Goal: Information Seeking & Learning: Learn about a topic

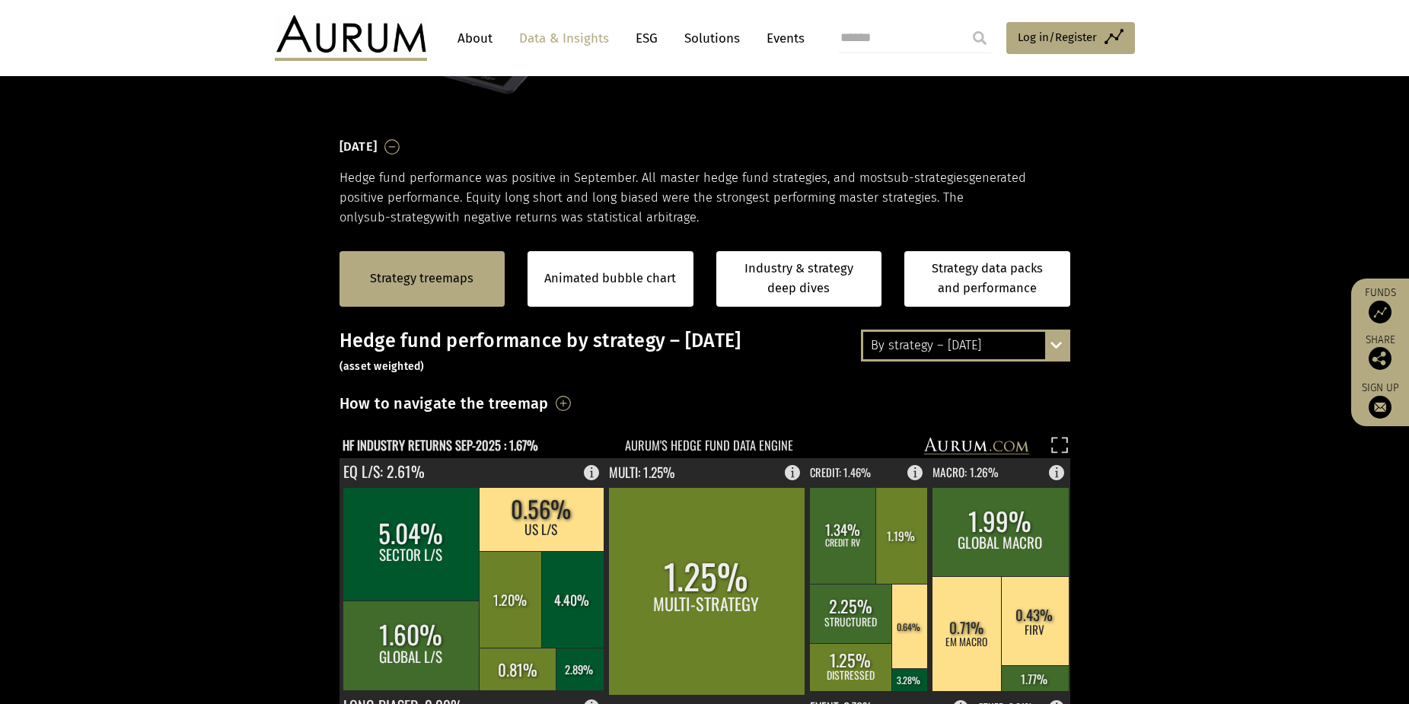
scroll to position [152, 0]
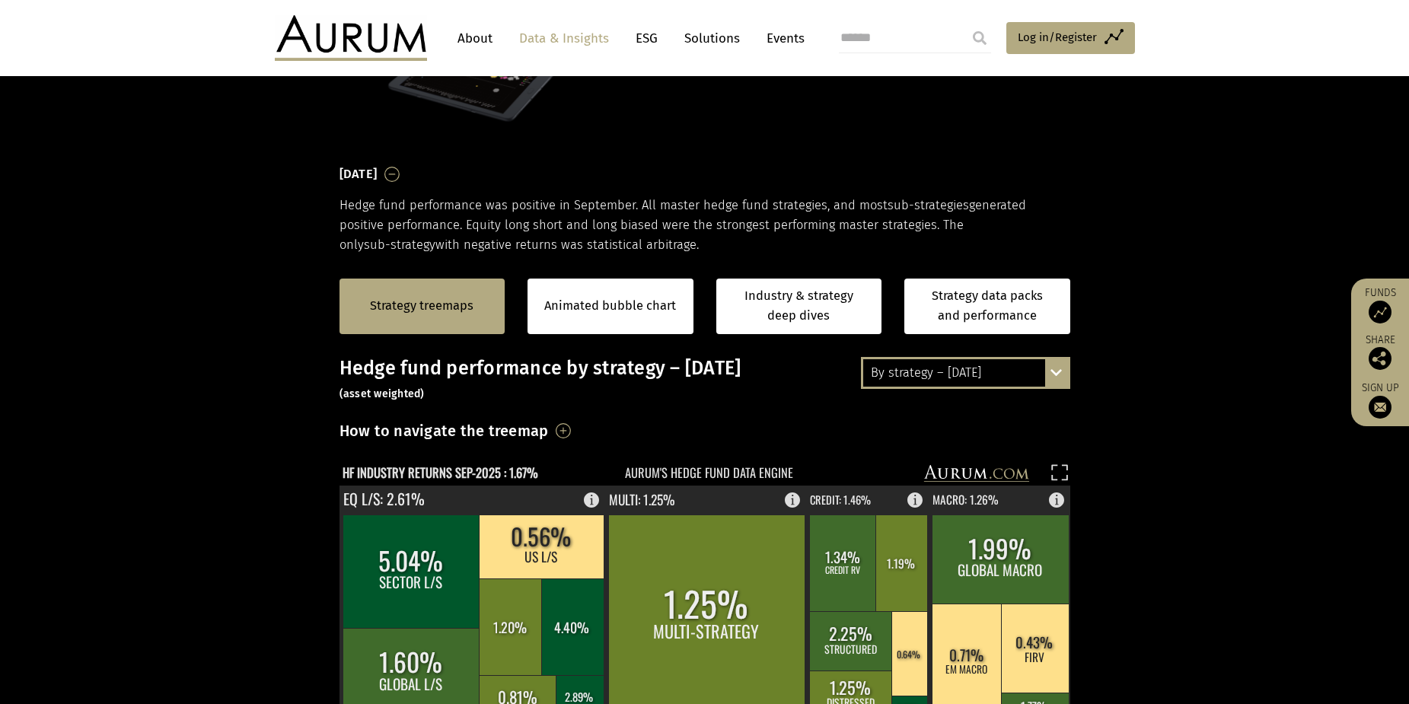
click at [1056, 370] on div "By strategy – September 2025 By strategy – September 2025 By strategy – year to…" at bounding box center [965, 373] width 209 height 32
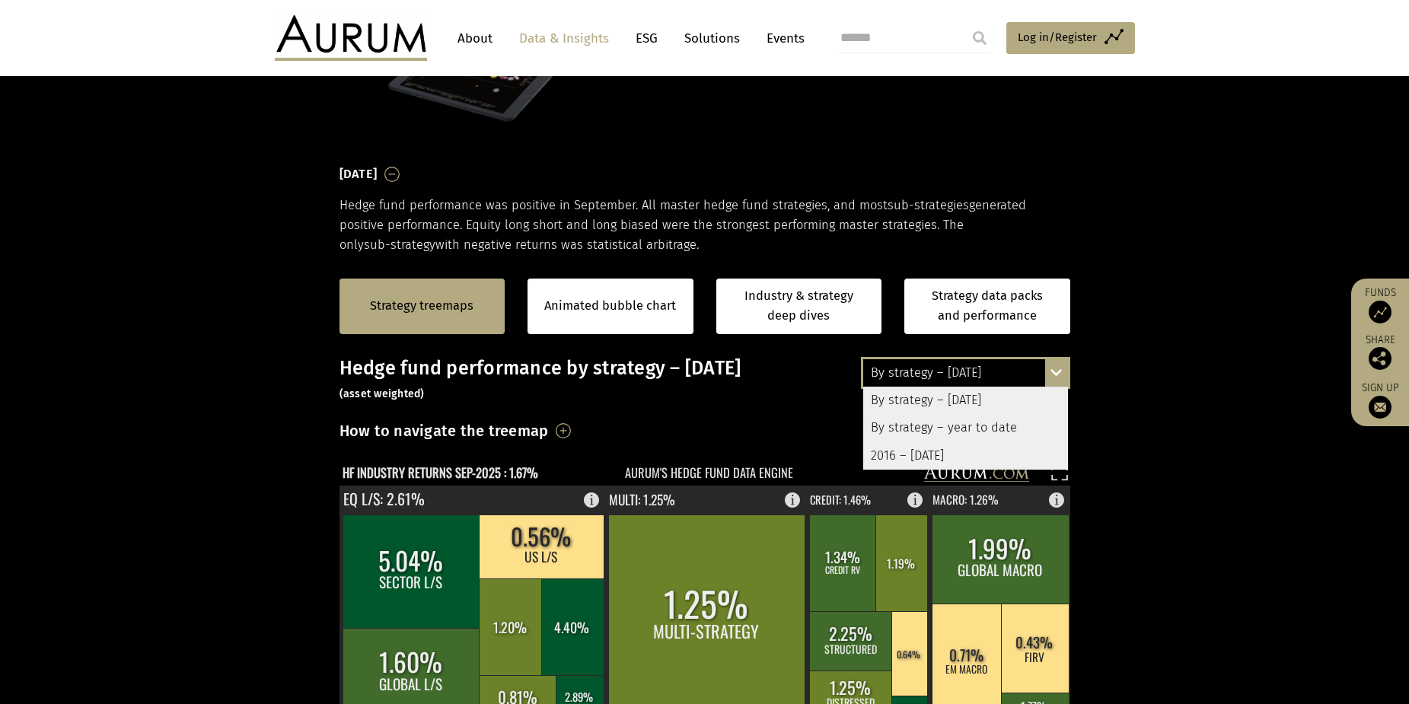
click at [962, 457] on div "2016 – [DATE]" at bounding box center [965, 455] width 205 height 27
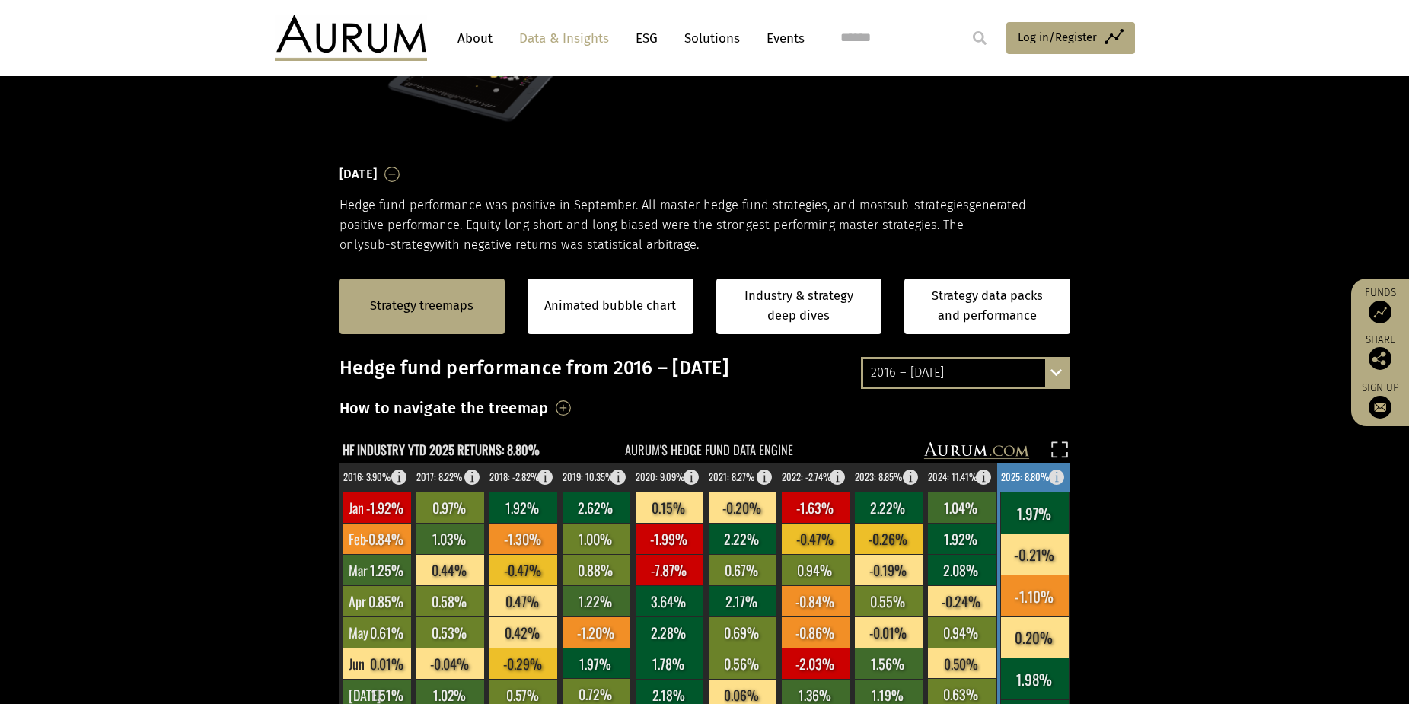
click at [1030, 519] on rect at bounding box center [1034, 513] width 68 height 42
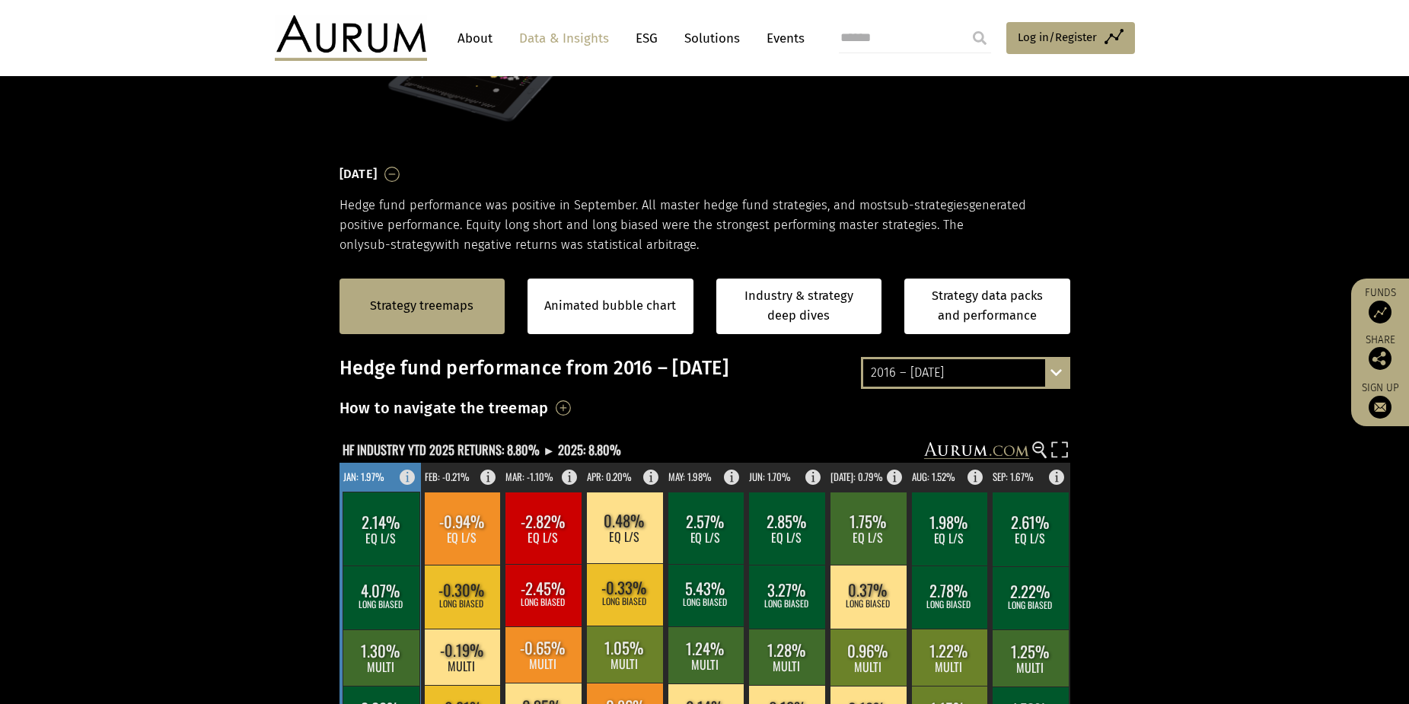
click at [360, 523] on rect at bounding box center [380, 529] width 77 height 74
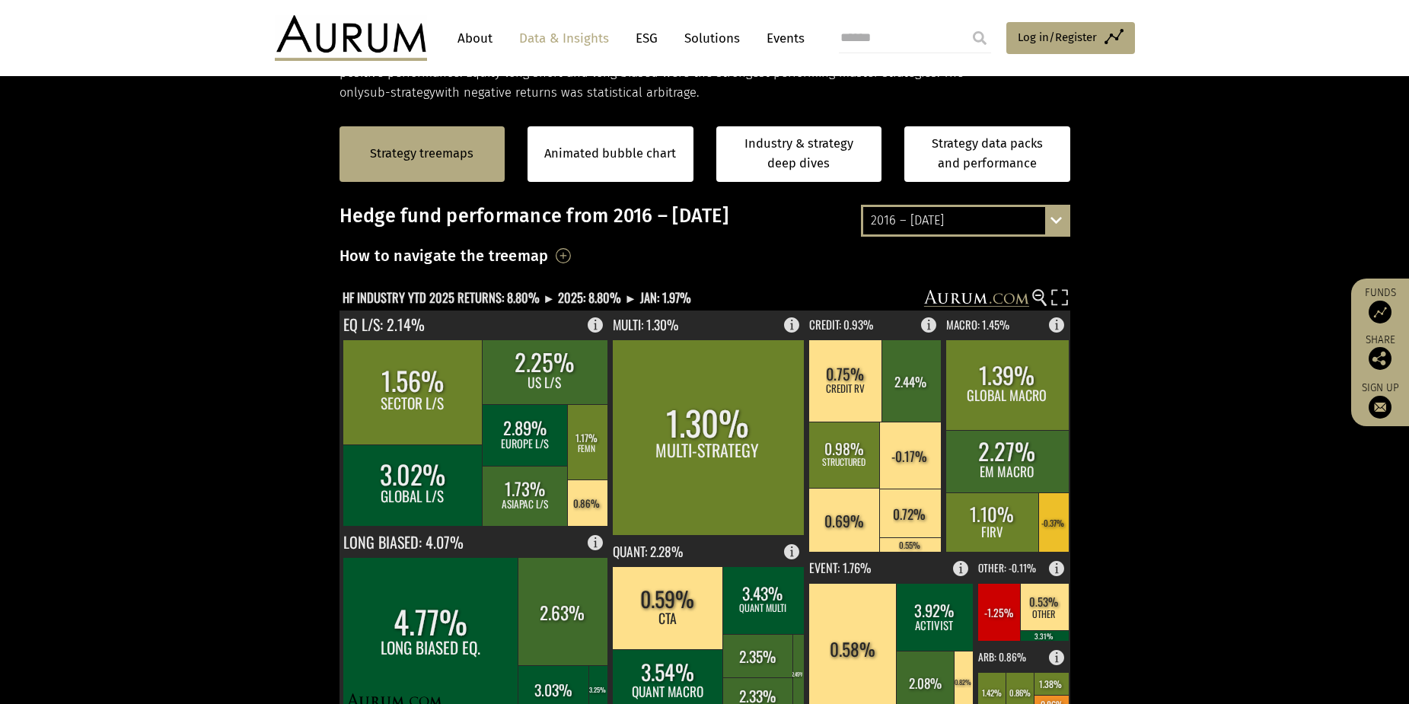
scroll to position [381, 0]
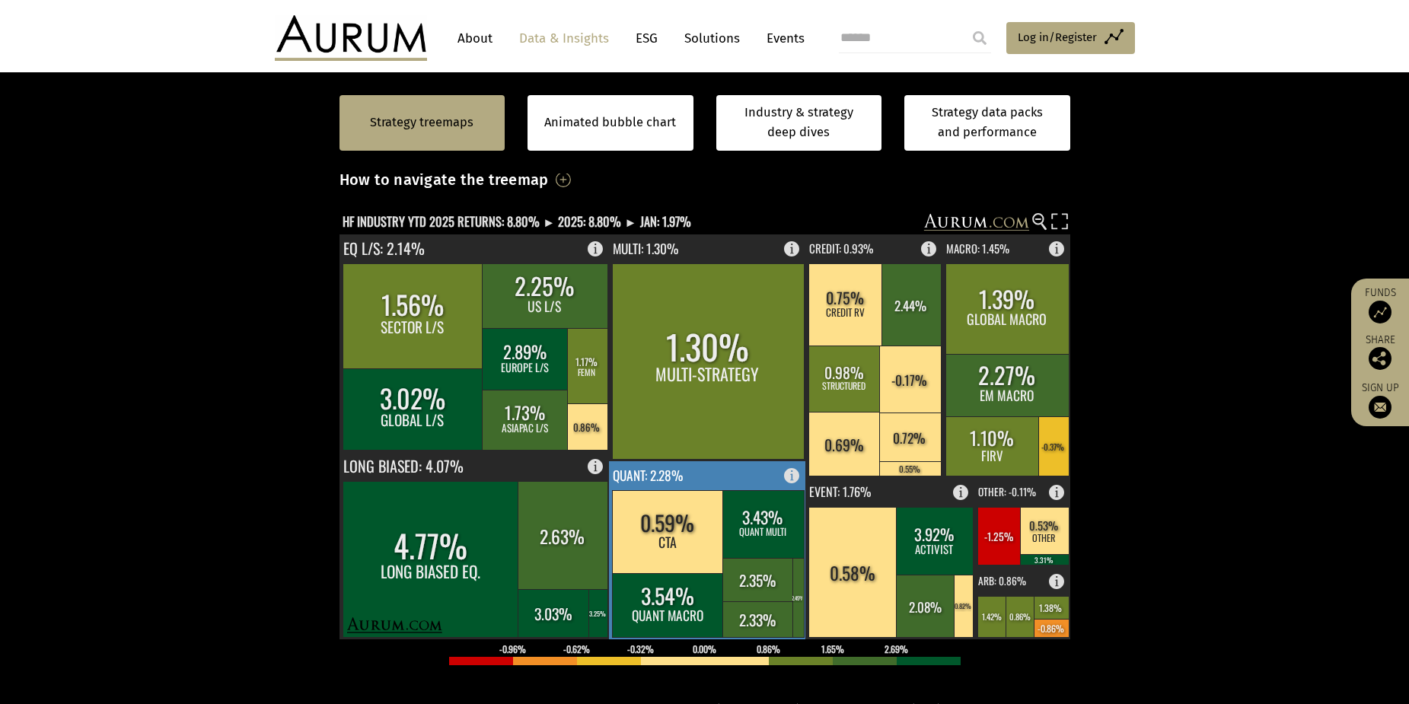
click at [787, 473] on rect at bounding box center [796, 471] width 18 height 21
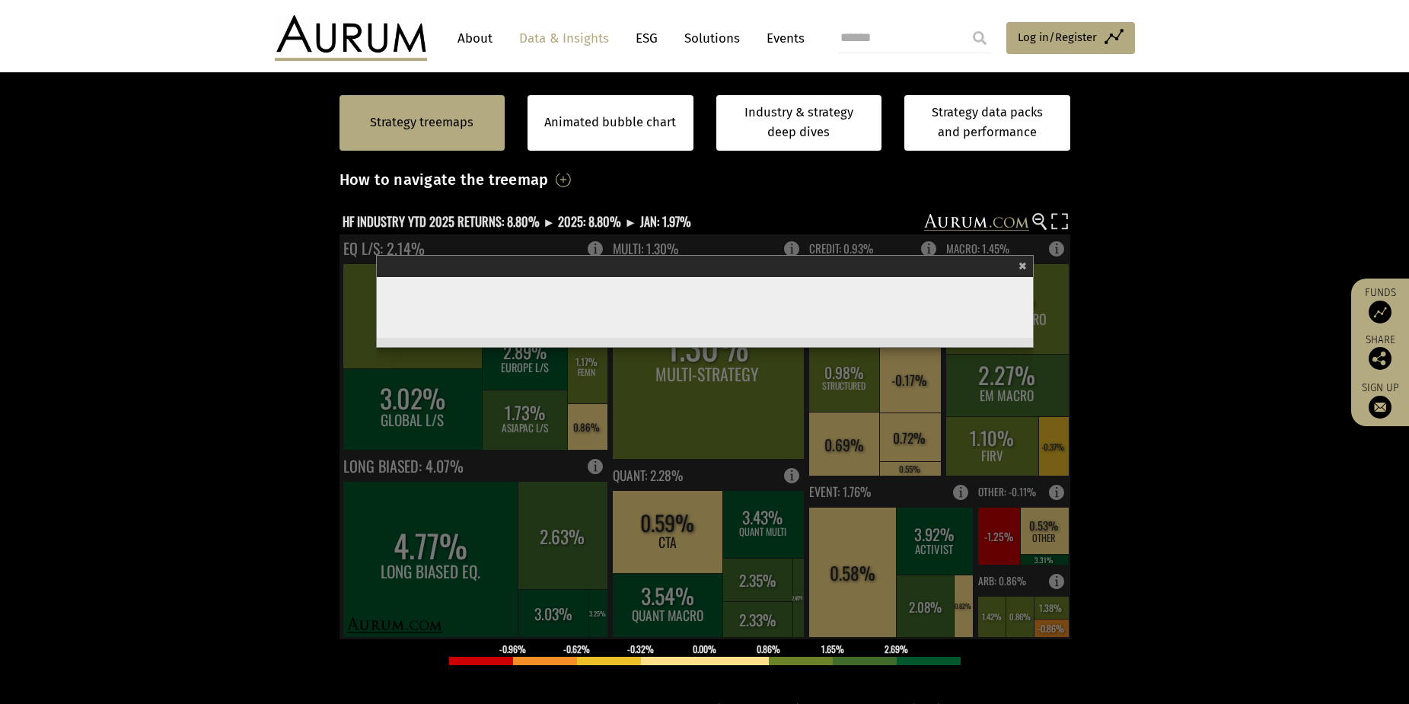
click at [1024, 267] on span "×" at bounding box center [1022, 265] width 8 height 18
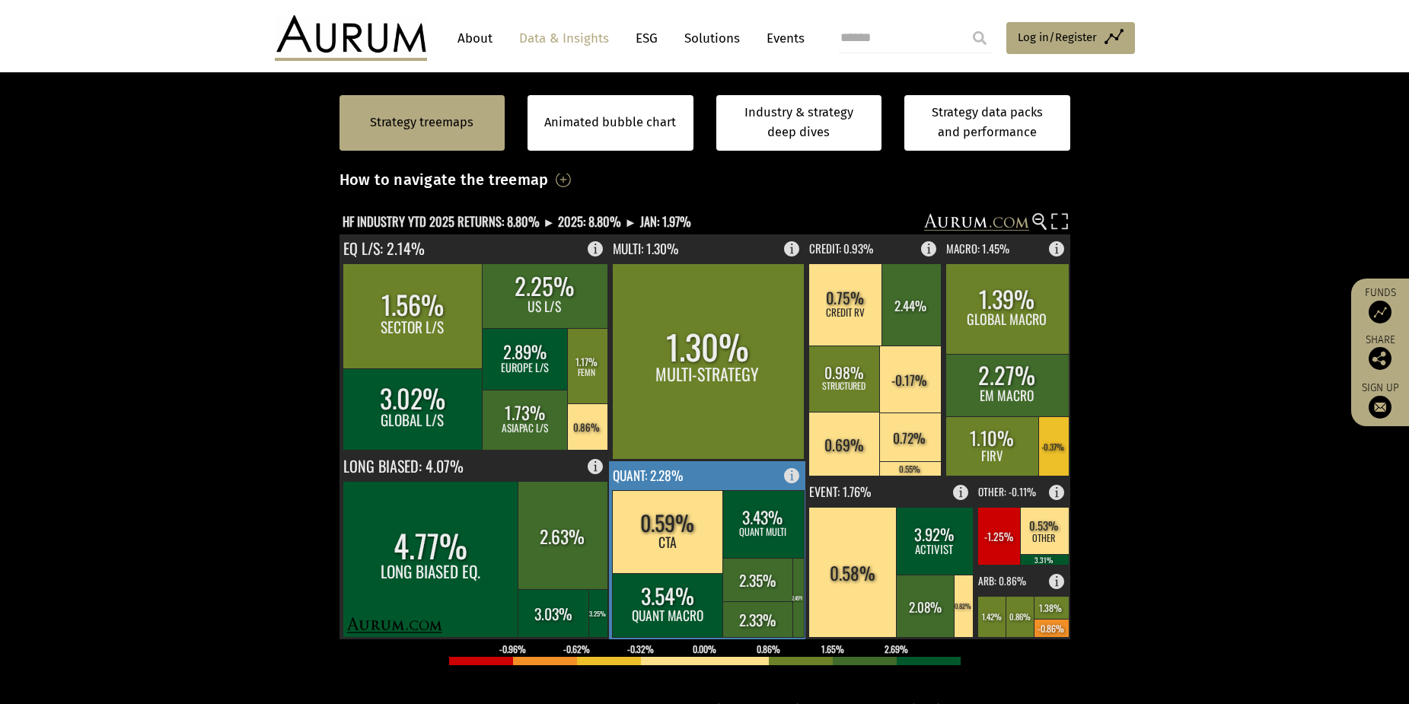
click at [772, 546] on rect at bounding box center [762, 524] width 81 height 68
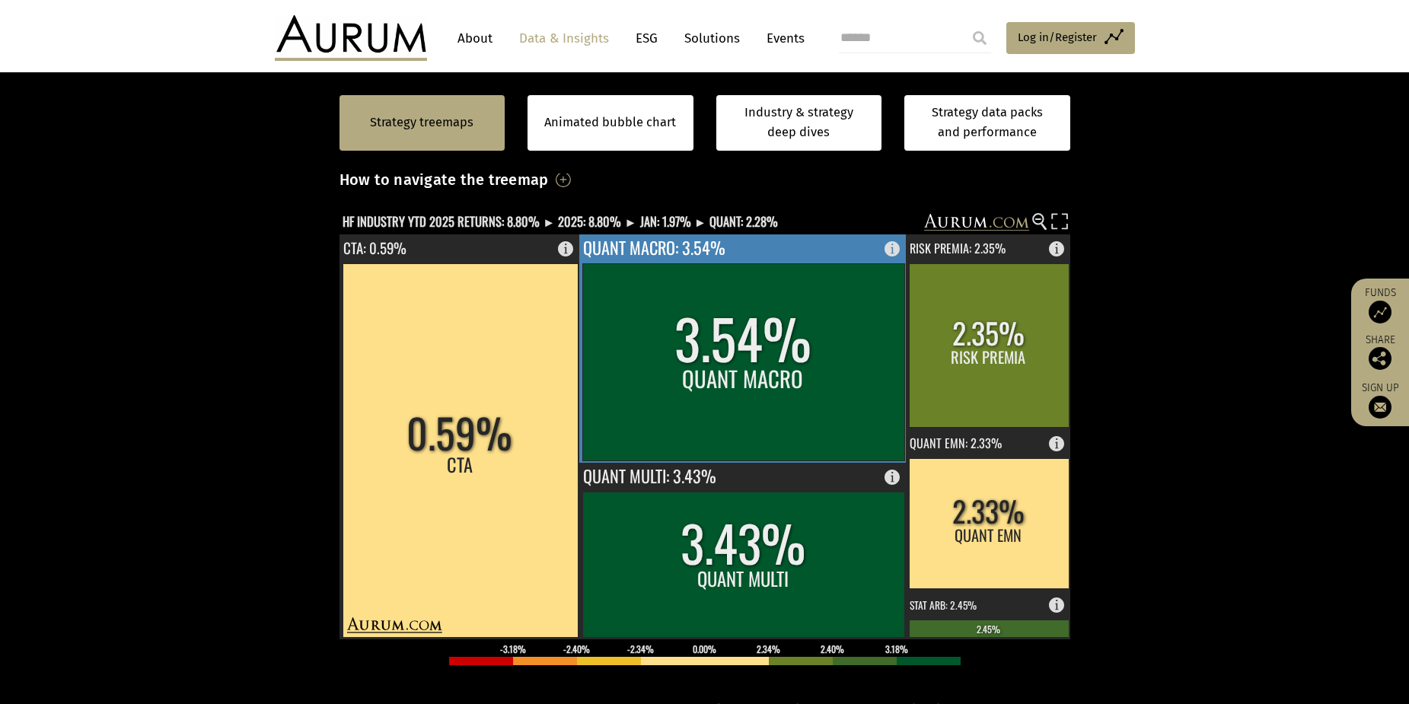
click at [887, 242] on rect at bounding box center [896, 244] width 18 height 21
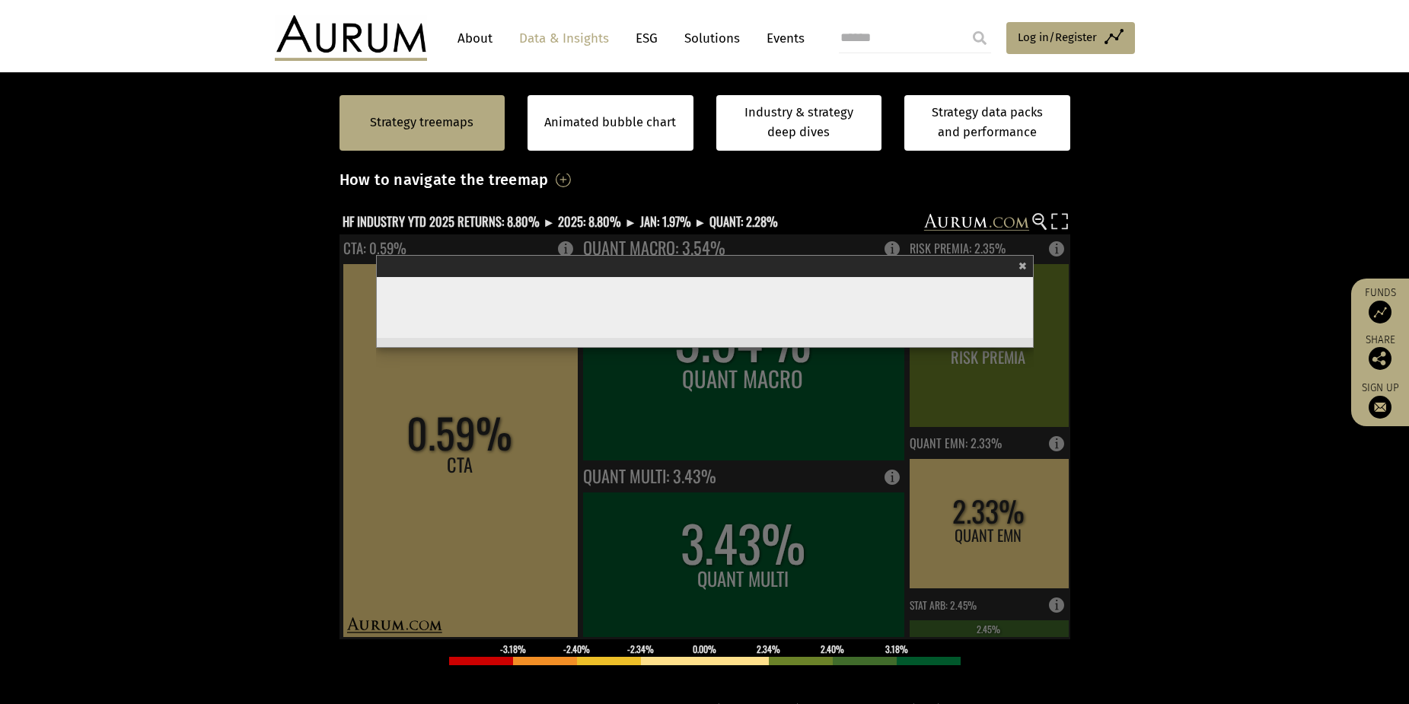
drag, startPoint x: 1024, startPoint y: 265, endPoint x: 1040, endPoint y: 237, distance: 31.7
click at [1025, 264] on span "×" at bounding box center [1022, 265] width 8 height 18
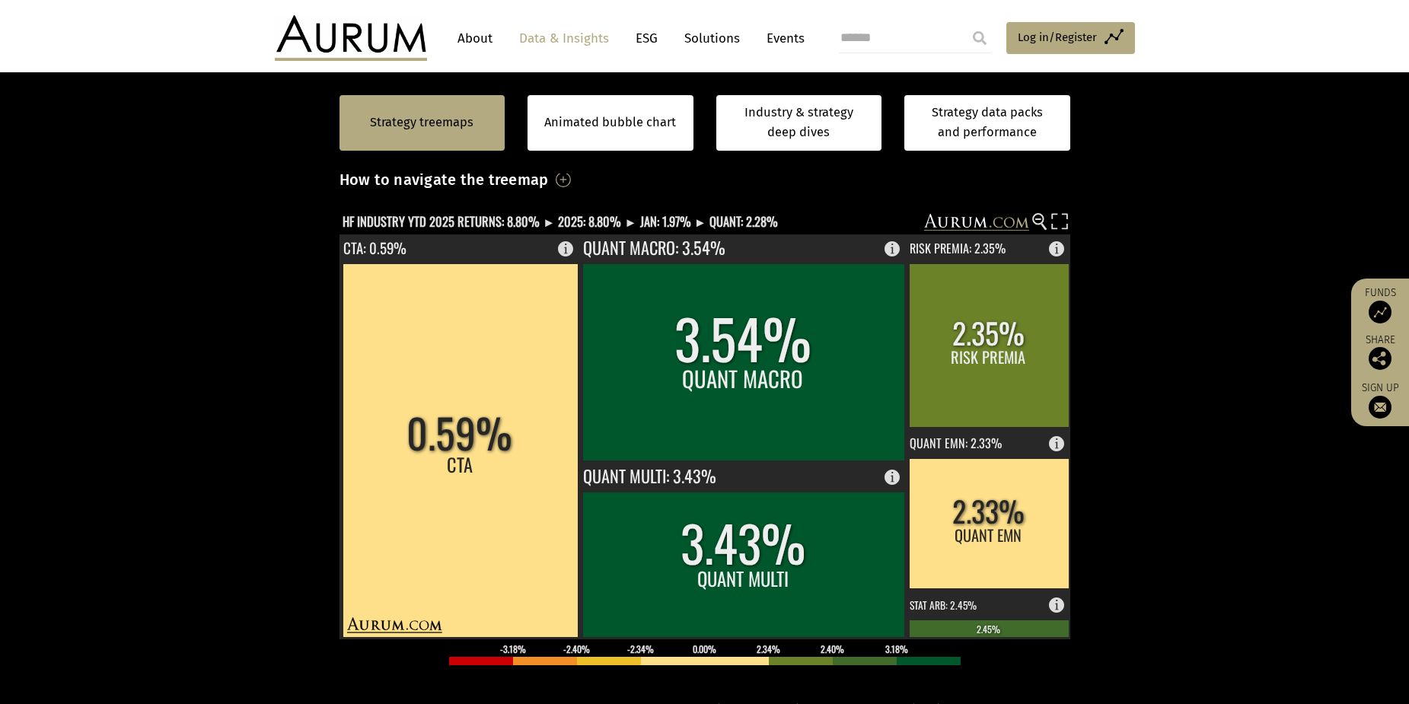
click at [1031, 221] on rect at bounding box center [693, 223] width 709 height 21
click at [1033, 221] on circle at bounding box center [1038, 219] width 10 height 10
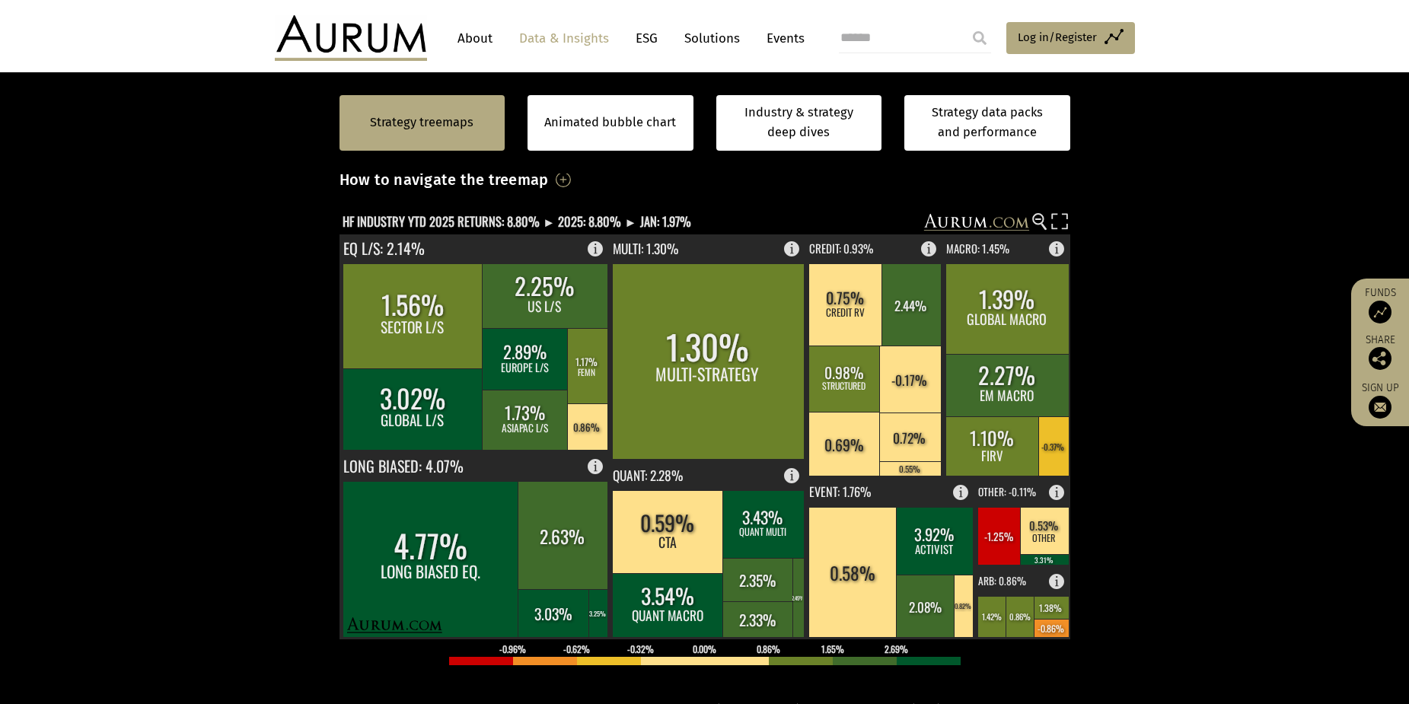
scroll to position [320, 0]
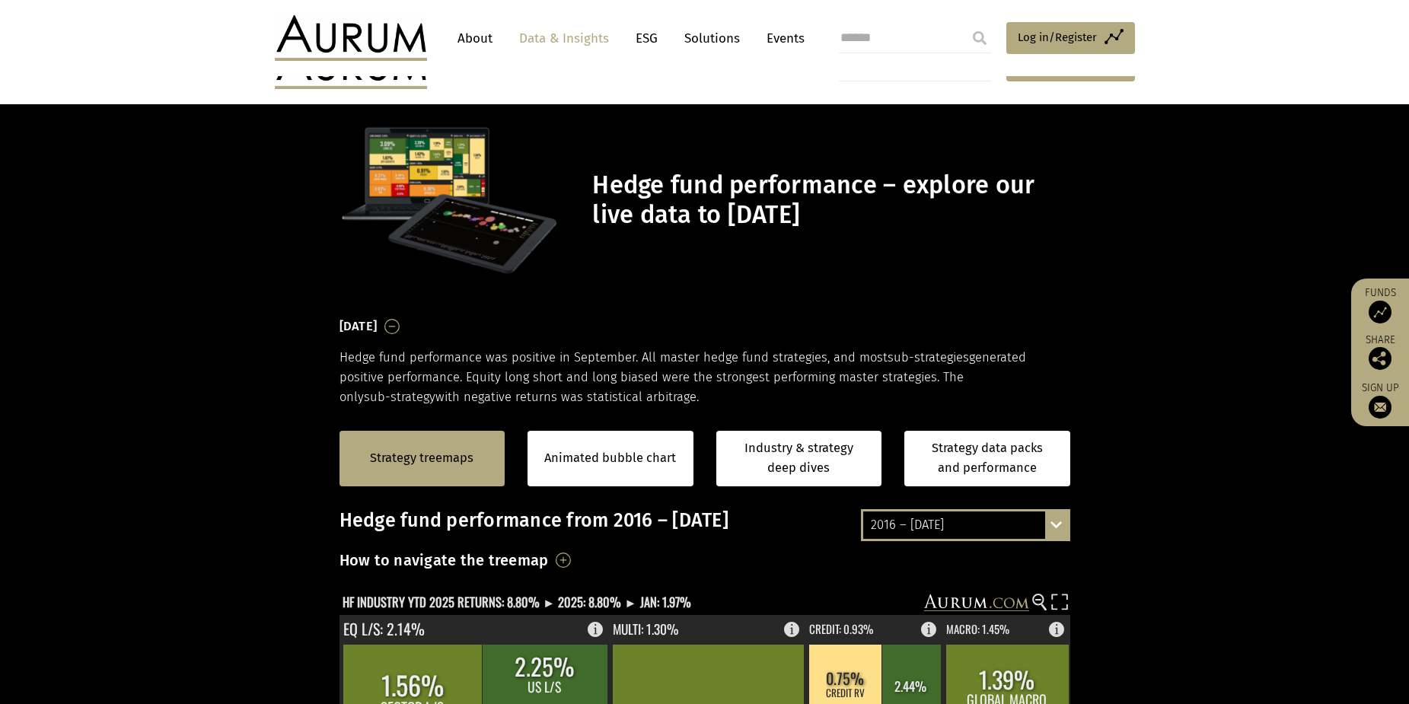
scroll to position [228, 0]
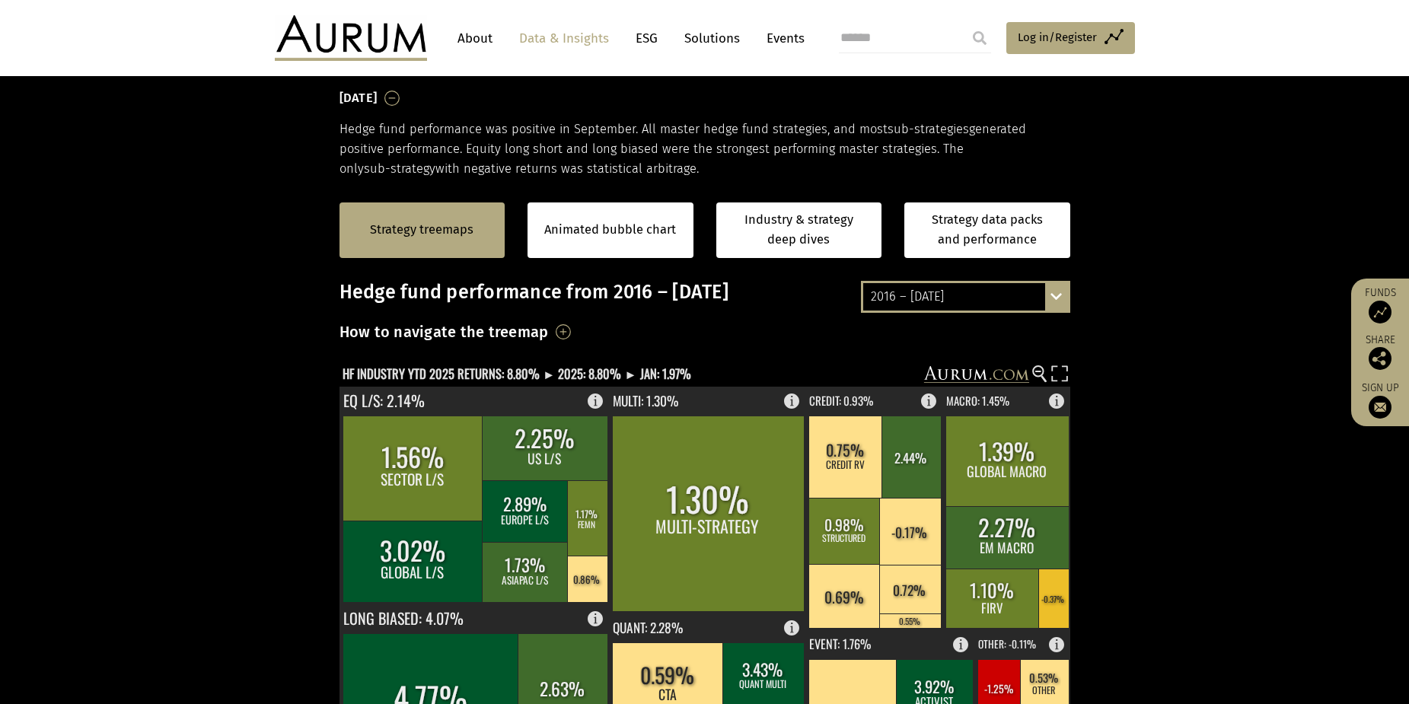
click at [1053, 300] on div "2016 – September 2025 By strategy – September 2025 By strategy – year to date 2…" at bounding box center [965, 297] width 209 height 32
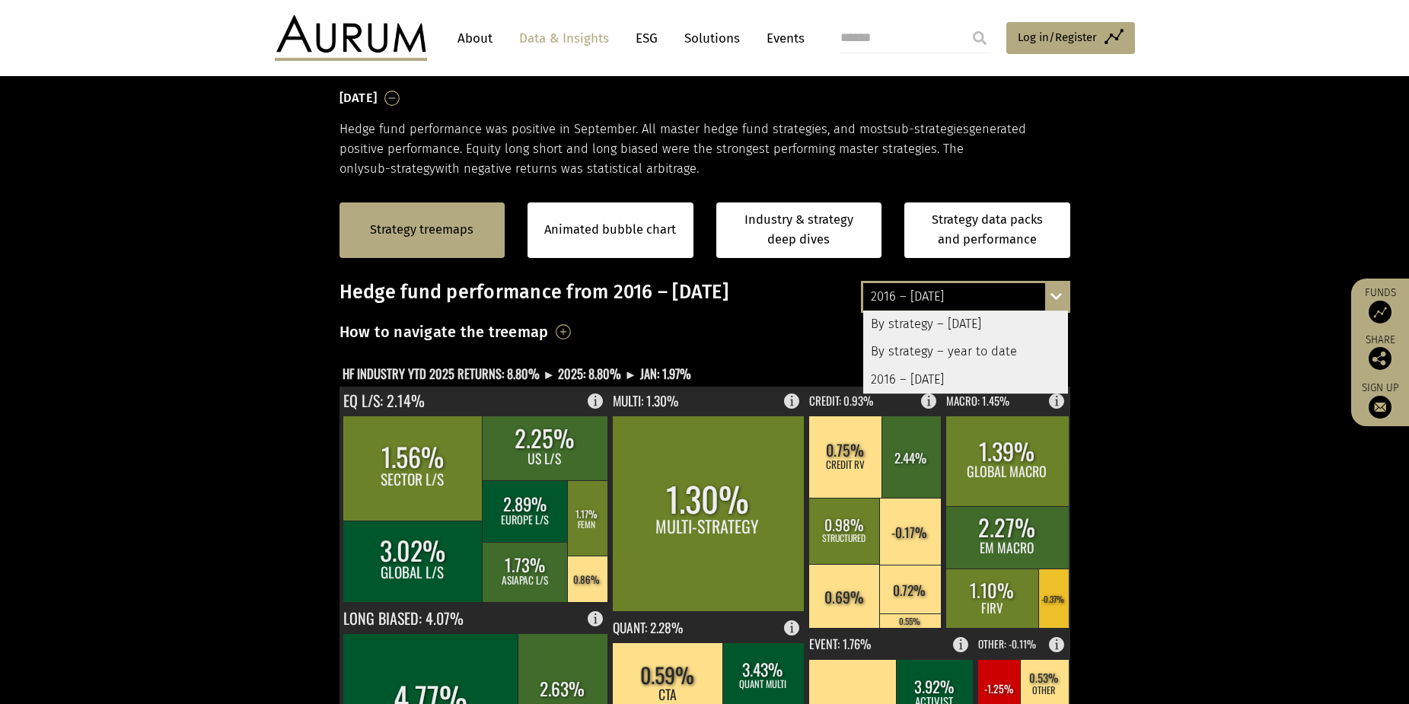
click at [970, 383] on div "2016 – [DATE]" at bounding box center [965, 379] width 205 height 27
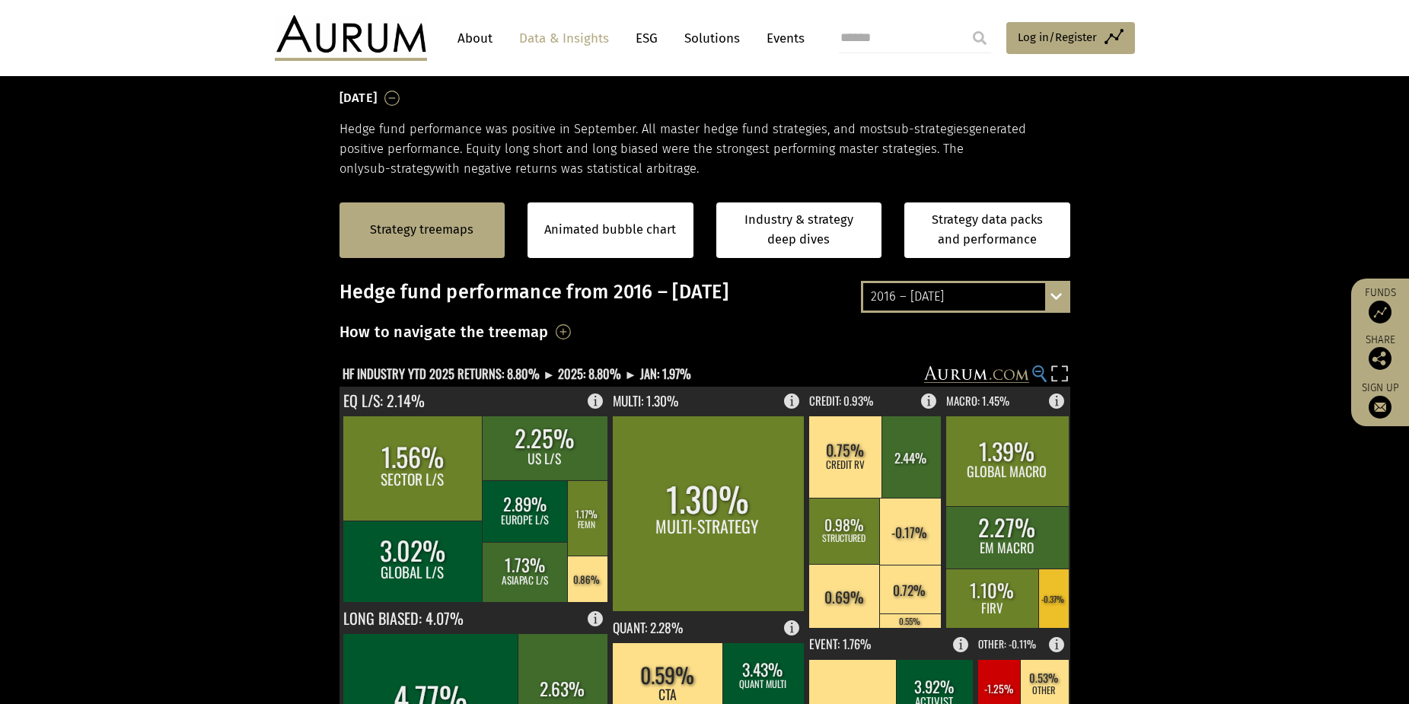
click at [1035, 373] on circle at bounding box center [1038, 371] width 10 height 10
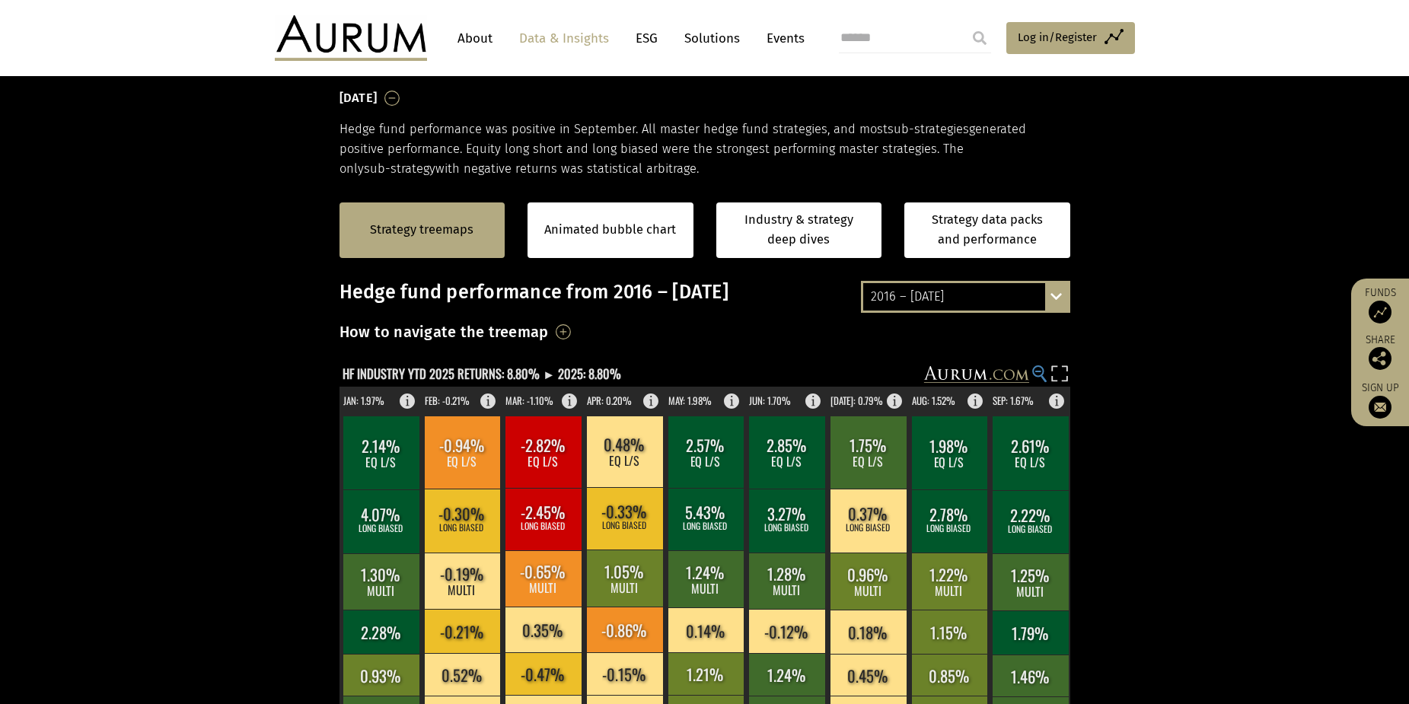
click at [1036, 372] on icon at bounding box center [1037, 372] width 6 height 2
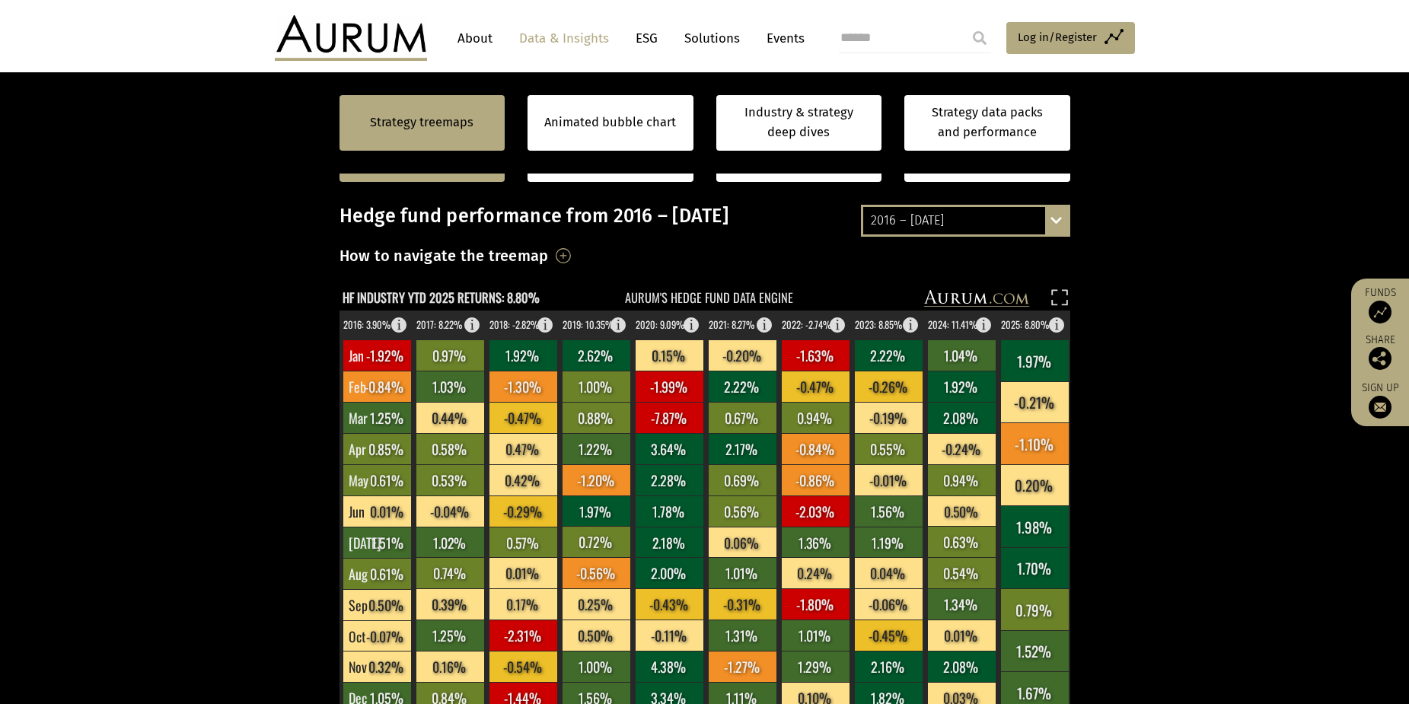
scroll to position [381, 0]
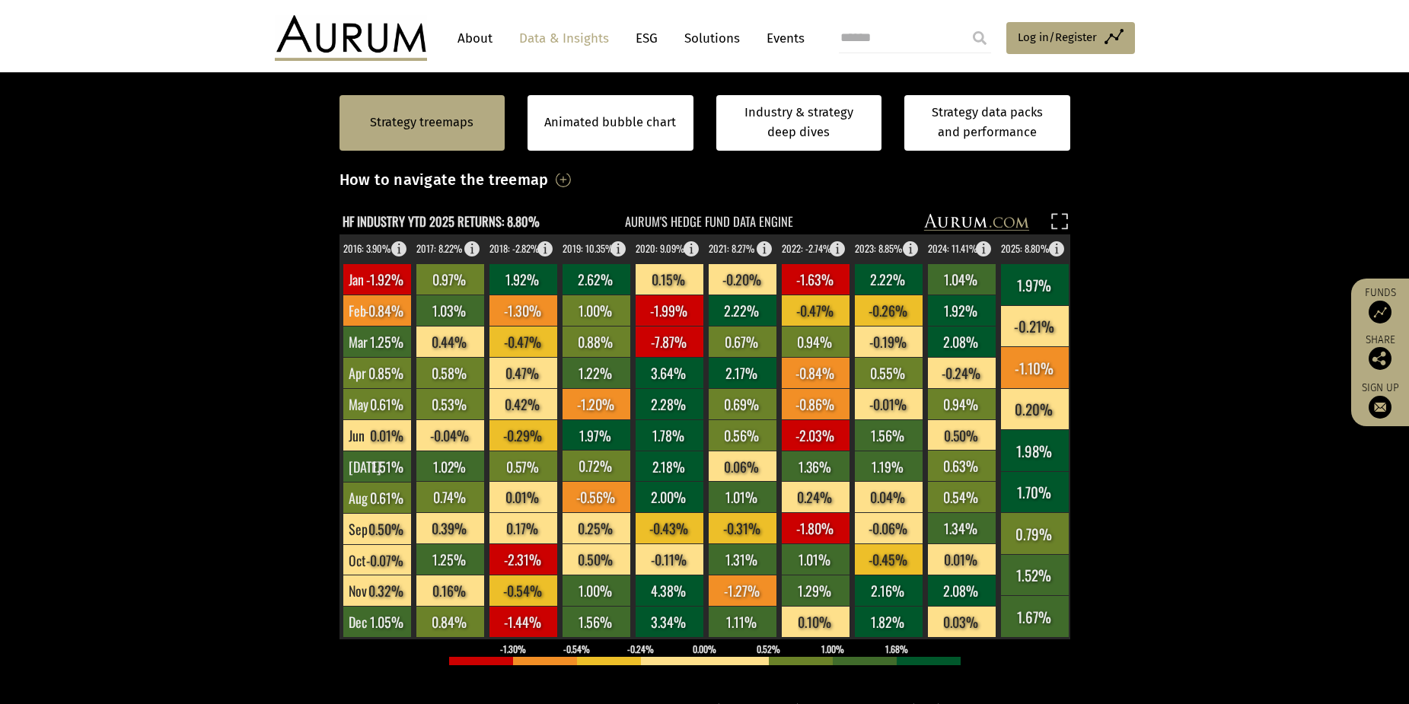
click at [1266, 221] on section "Strategy treemaps Animated bubble chart Industry & strategy deep dives Strategy…" at bounding box center [704, 502] width 1409 height 951
